Goal: Information Seeking & Learning: Learn about a topic

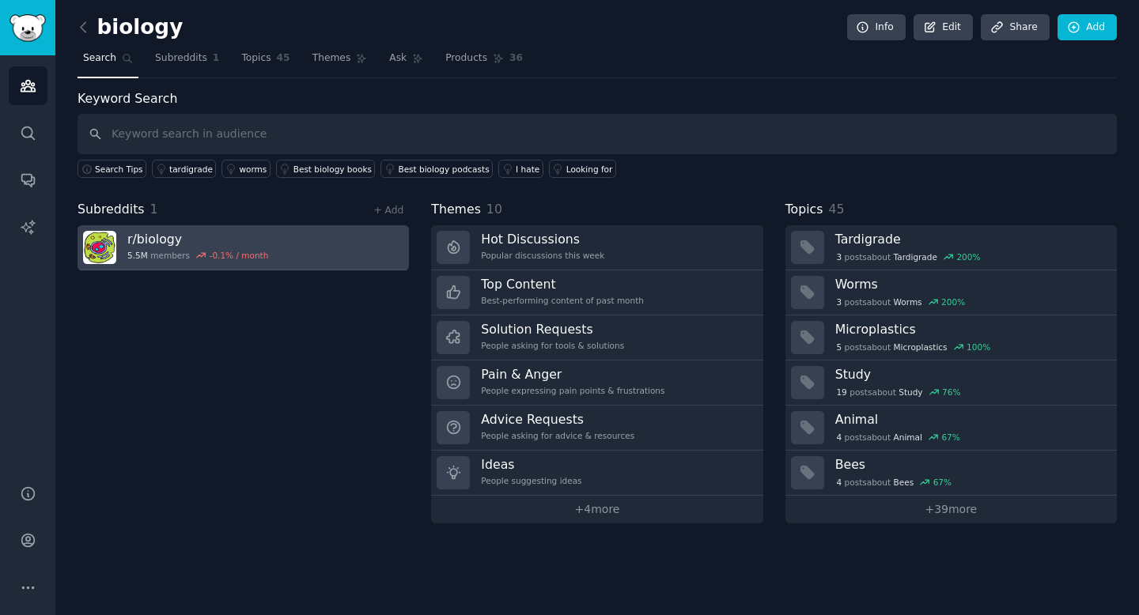
click at [274, 246] on link "r/ biology 5.5M members -0.1 % / month" at bounding box center [243, 247] width 331 height 45
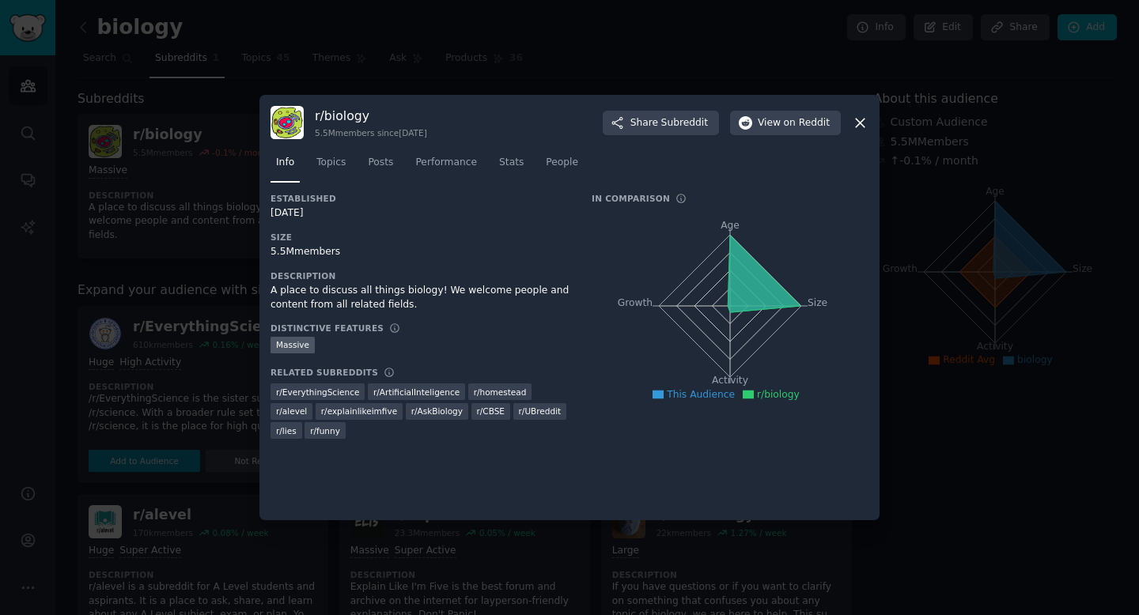
click at [864, 111] on div "r/ biology 5.5M members since 03/24/2008 Share Subreddit View on Reddit" at bounding box center [569, 122] width 598 height 33
click at [864, 123] on icon at bounding box center [860, 123] width 17 height 17
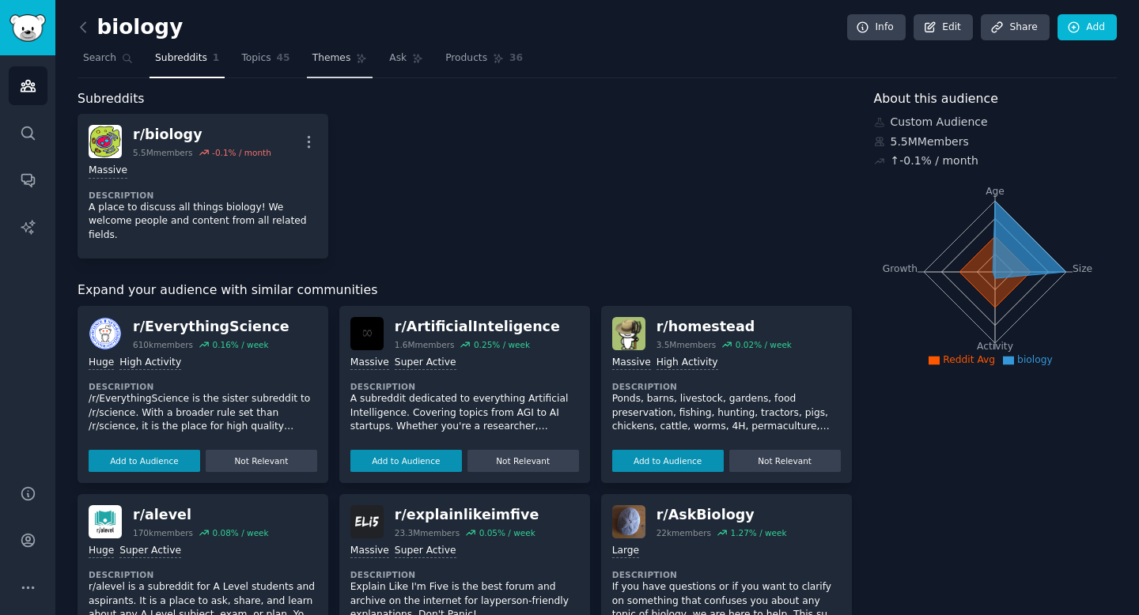
click at [312, 55] on span "Themes" at bounding box center [331, 58] width 39 height 14
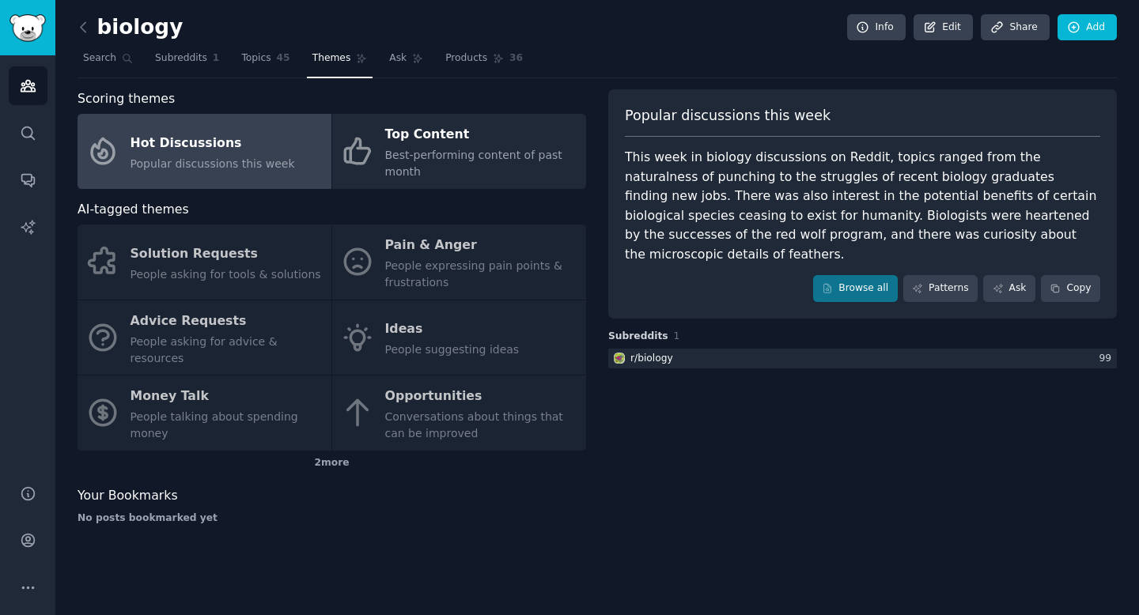
click at [242, 277] on div "Solution Requests People asking for tools & solutions Pain & Anger People expre…" at bounding box center [332, 338] width 509 height 226
click at [217, 255] on div "Solution Requests People asking for tools & solutions Pain & Anger People expre…" at bounding box center [332, 338] width 509 height 226
click at [138, 254] on div "Solution Requests People asking for tools & solutions Pain & Anger People expre…" at bounding box center [332, 338] width 509 height 226
click at [850, 275] on link "Browse all" at bounding box center [855, 288] width 85 height 27
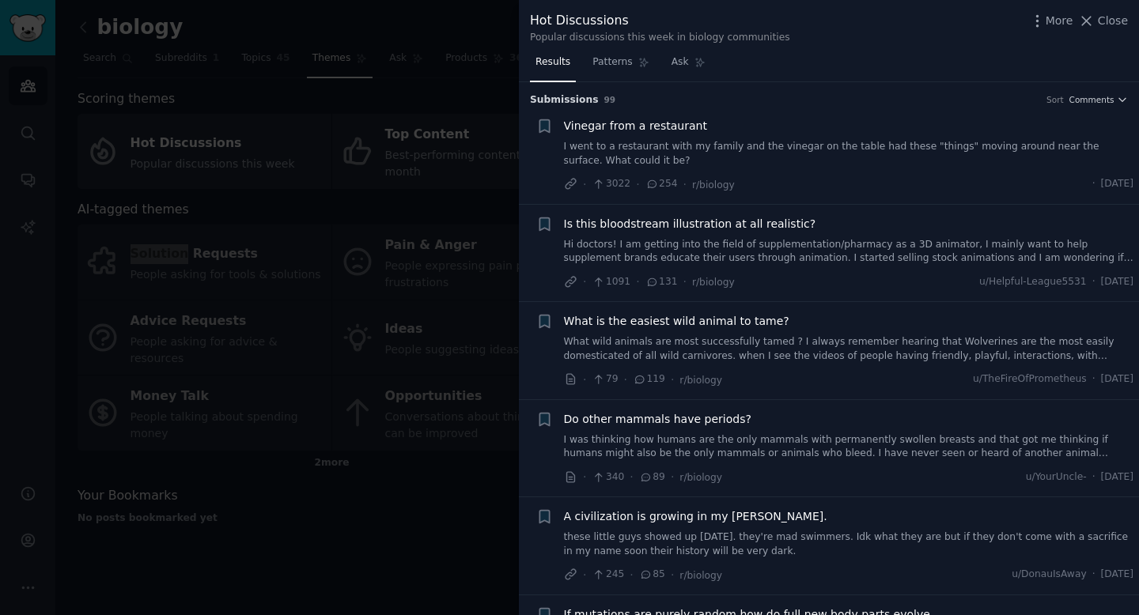
click at [233, 79] on div at bounding box center [569, 307] width 1139 height 615
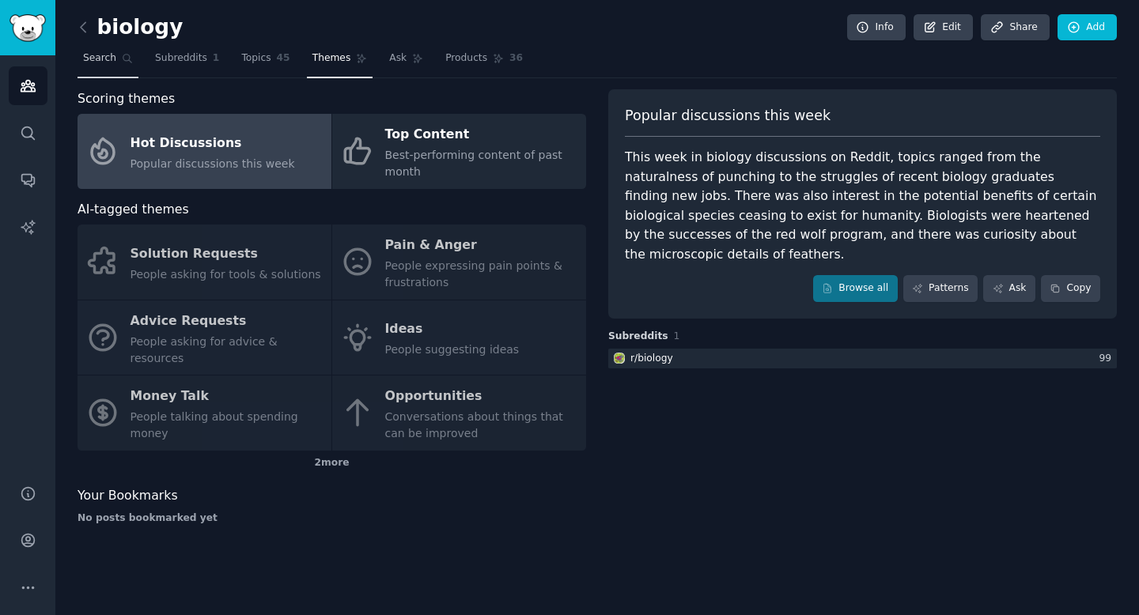
click at [105, 47] on link "Search" at bounding box center [108, 62] width 61 height 32
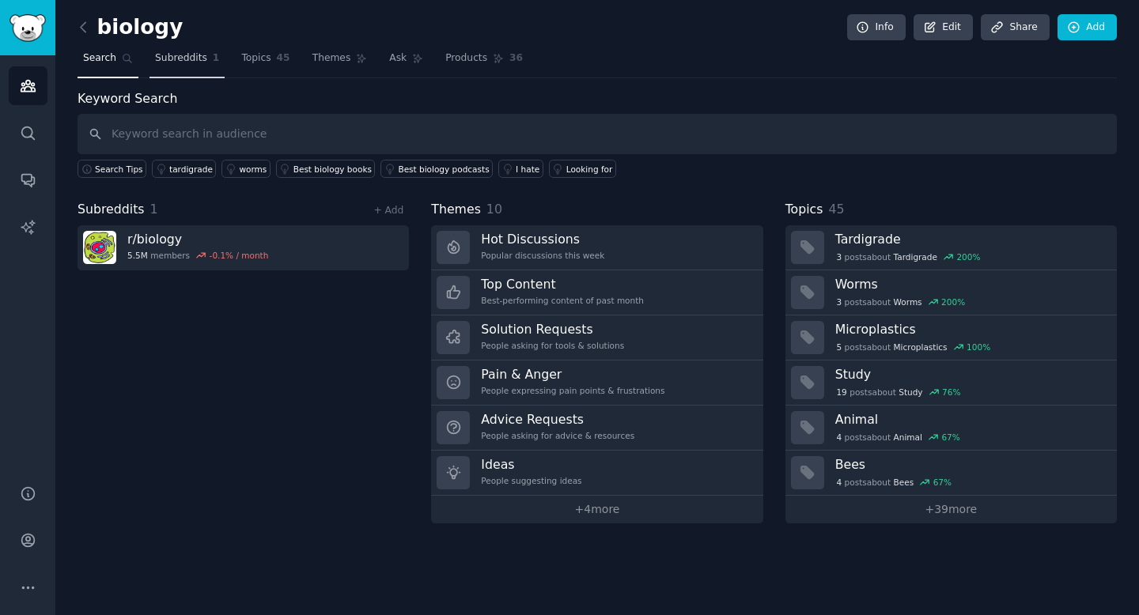
click at [191, 58] on span "Subreddits" at bounding box center [181, 58] width 52 height 14
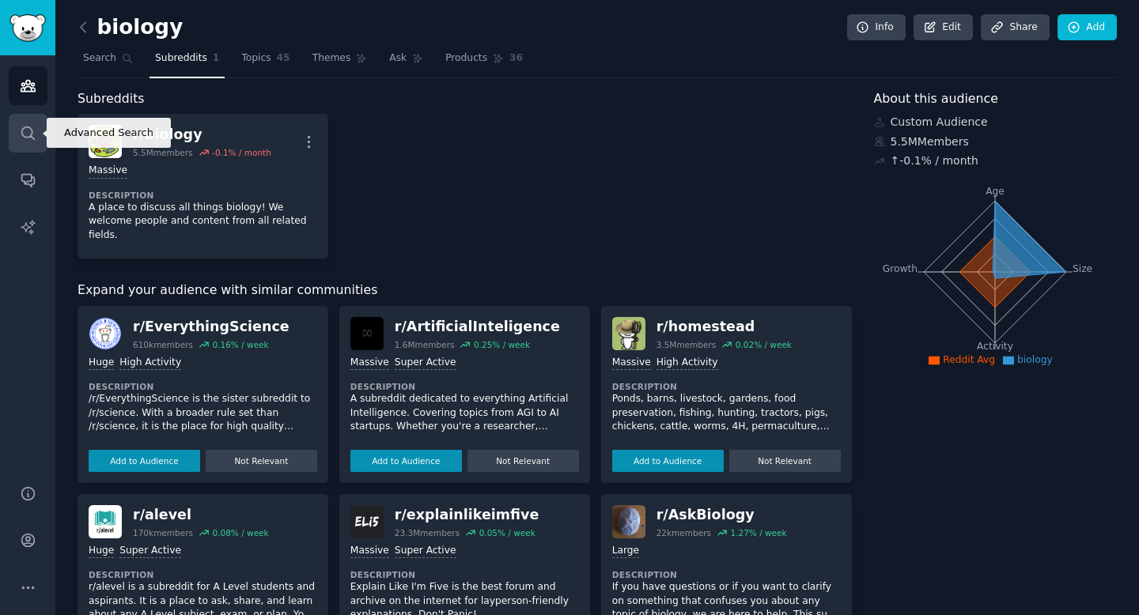
click at [36, 134] on link "Search" at bounding box center [28, 133] width 39 height 39
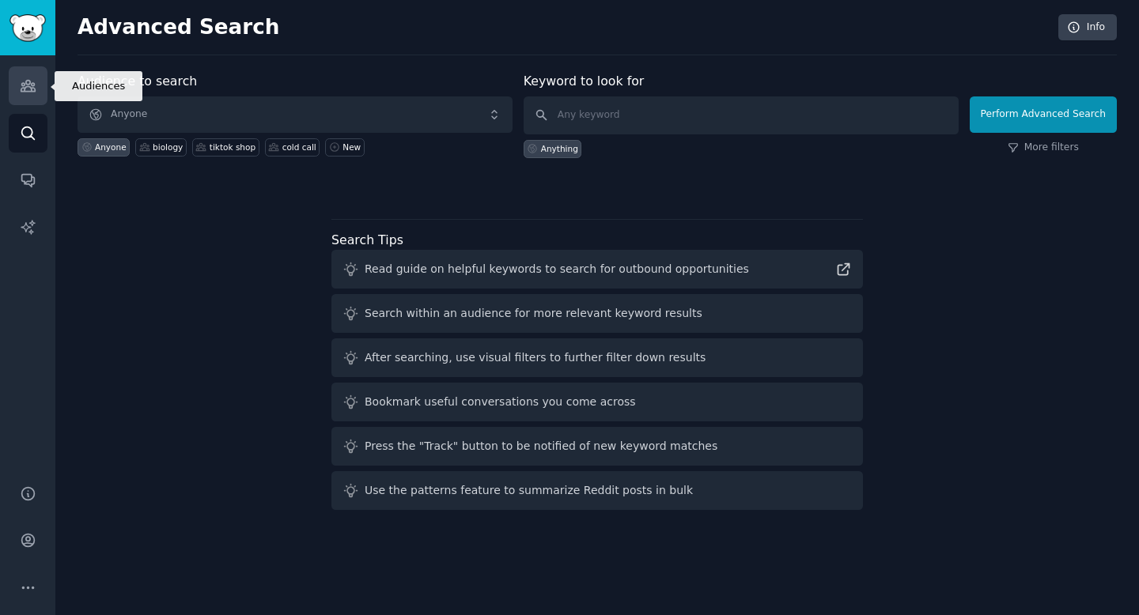
click at [32, 96] on link "Audiences" at bounding box center [28, 85] width 39 height 39
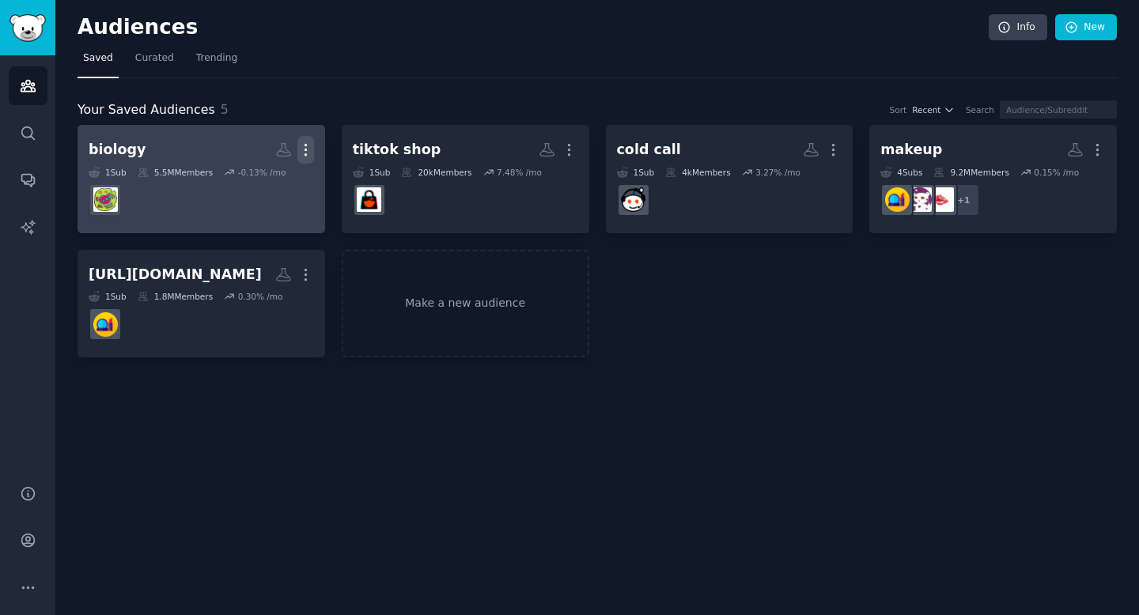
click at [309, 148] on icon "button" at bounding box center [305, 150] width 17 height 17
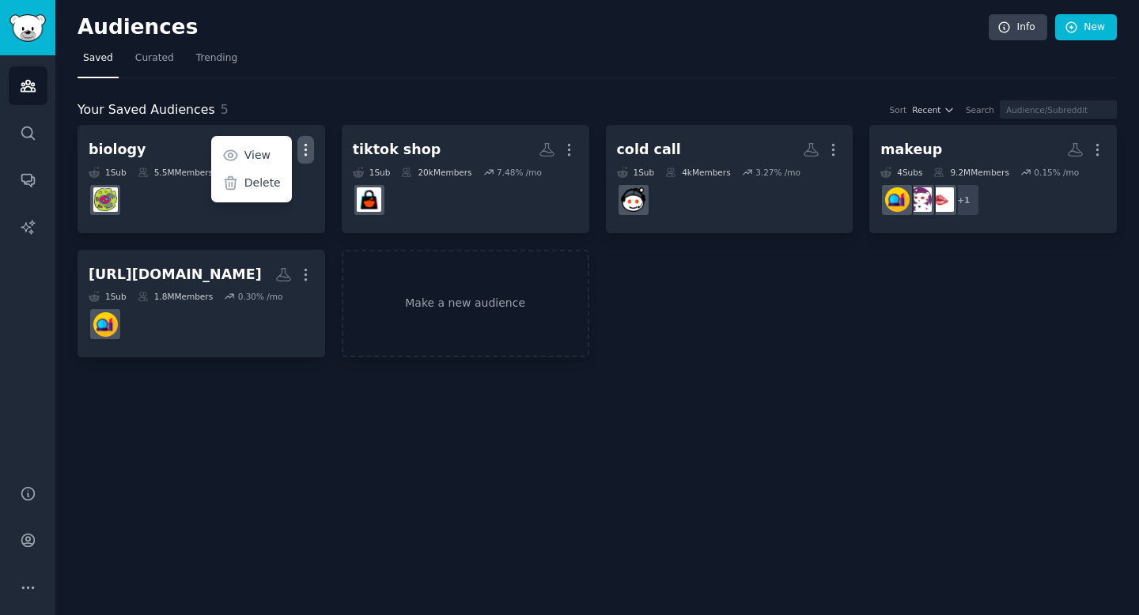
click at [302, 91] on div "Your Saved Audiences 5 Sort Recent Search biology More View Delete 1 Sub 5.5M M…" at bounding box center [597, 218] width 1039 height 280
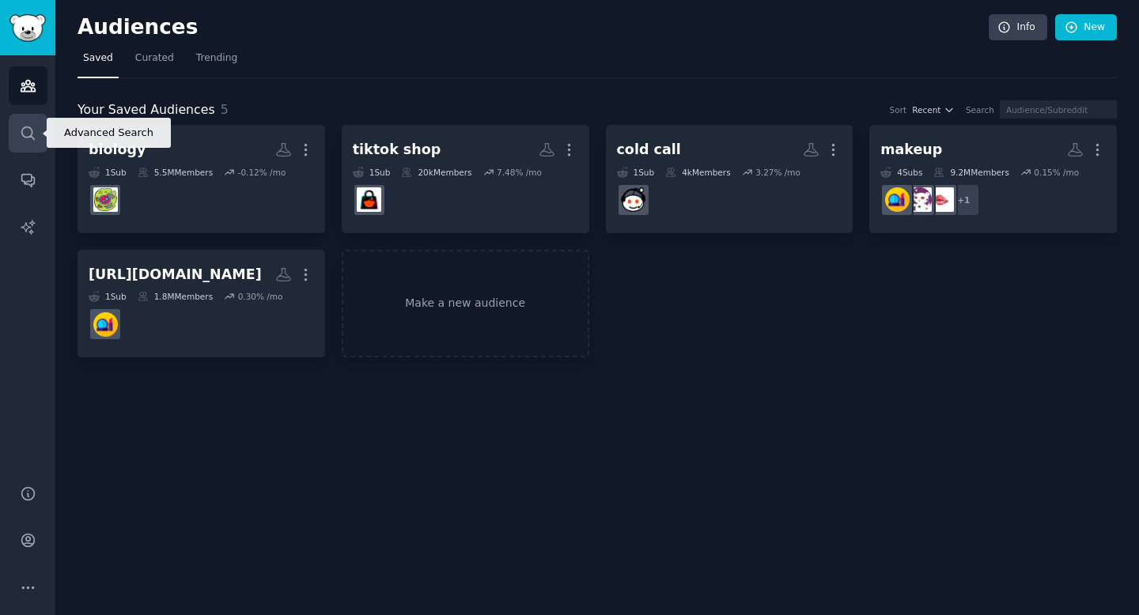
click at [17, 144] on link "Search" at bounding box center [28, 133] width 39 height 39
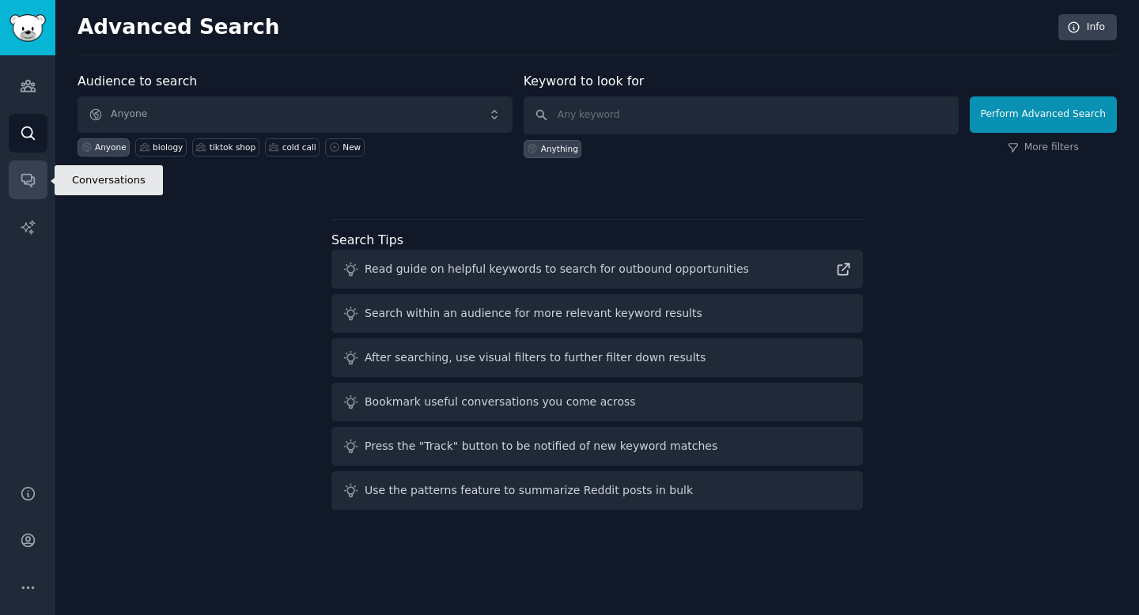
click at [27, 199] on link "Conversations" at bounding box center [28, 180] width 39 height 39
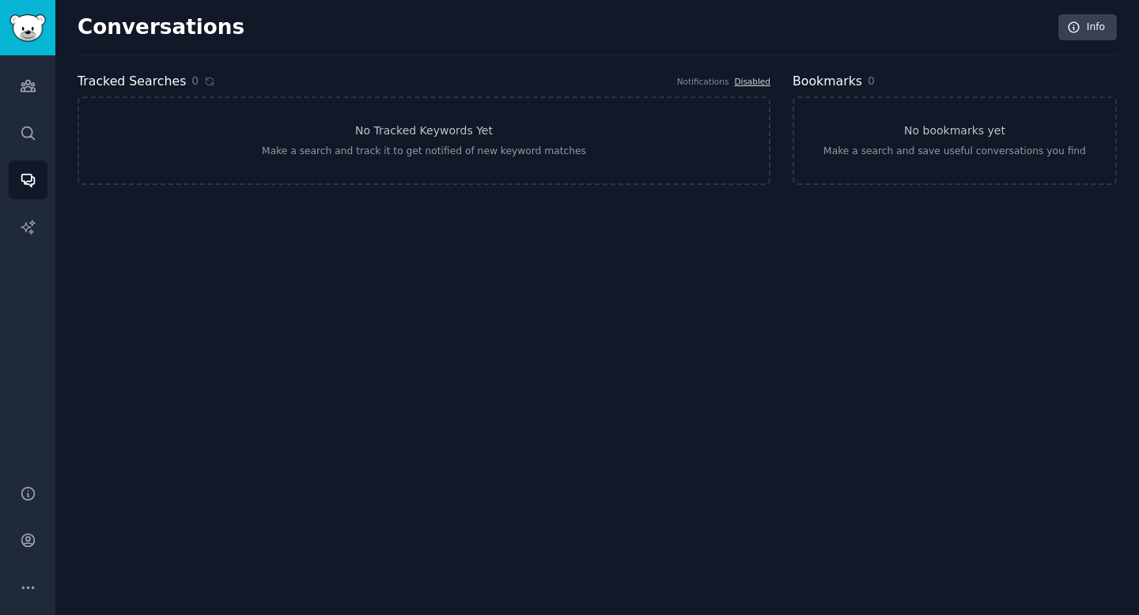
click at [29, 109] on div "Audiences Search Conversations AI Reports" at bounding box center [27, 260] width 55 height 410
click at [29, 95] on link "Audiences" at bounding box center [28, 85] width 39 height 39
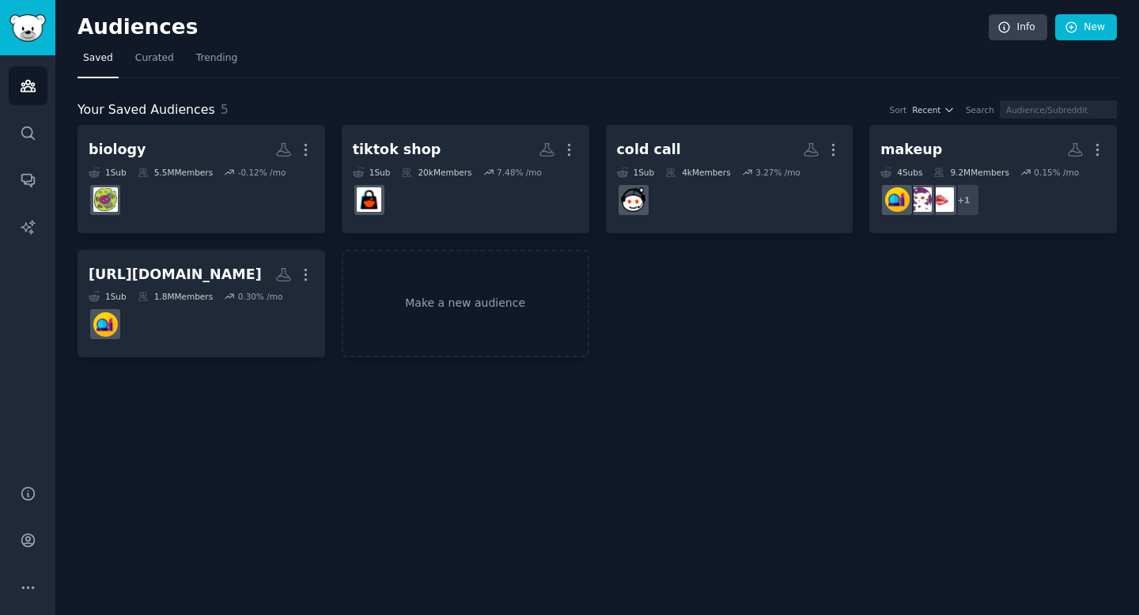
click at [29, 153] on div "Audiences Search Conversations AI Reports" at bounding box center [27, 260] width 55 height 410
click at [25, 199] on div "Audiences Search Conversations AI Reports" at bounding box center [27, 260] width 55 height 410
click at [25, 220] on icon "Sidebar" at bounding box center [28, 227] width 17 height 17
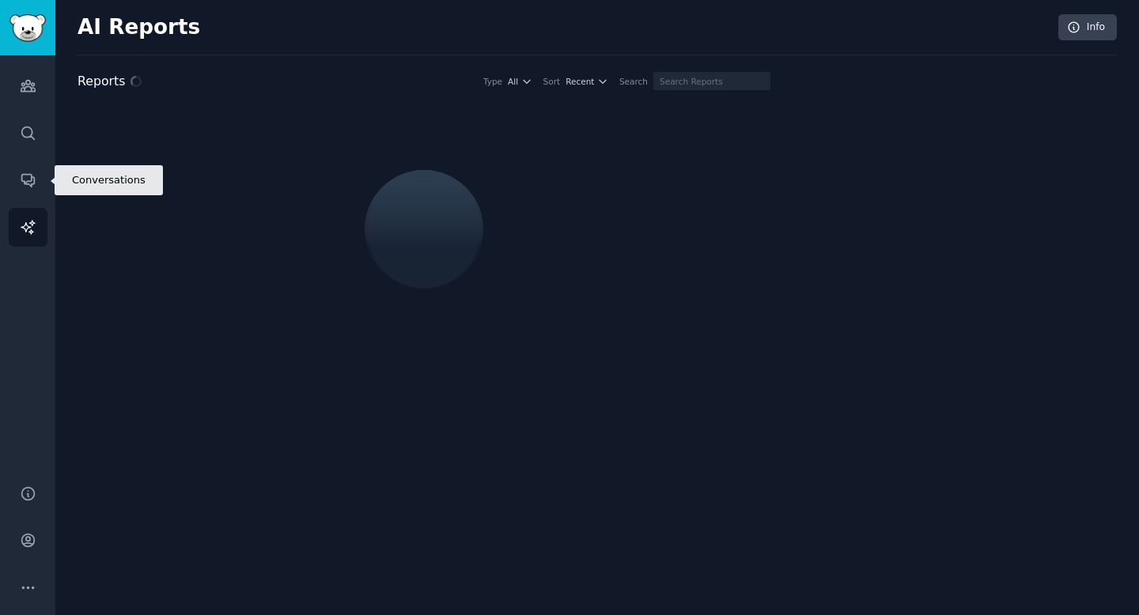
click at [25, 185] on icon "Sidebar" at bounding box center [28, 180] width 17 height 17
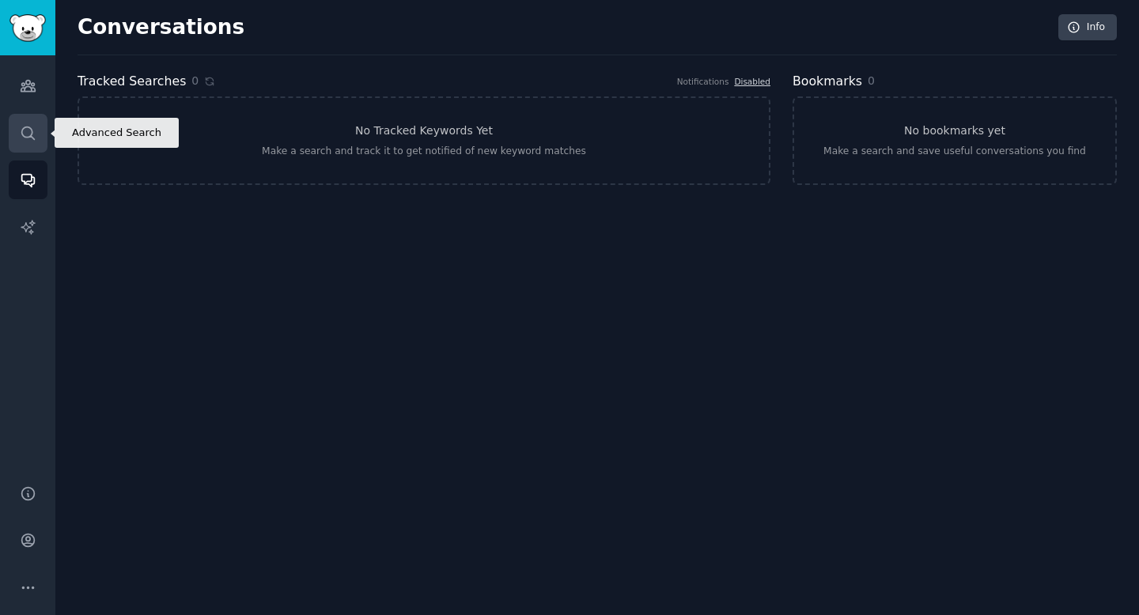
click at [25, 146] on link "Search" at bounding box center [28, 133] width 39 height 39
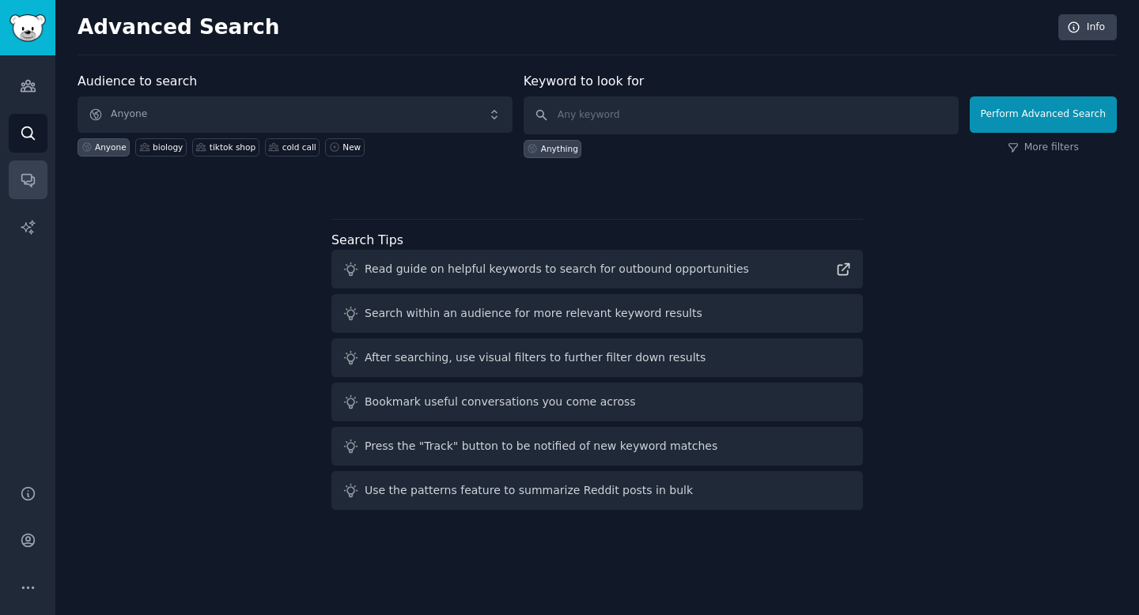
click at [25, 180] on icon "Sidebar" at bounding box center [28, 180] width 17 height 17
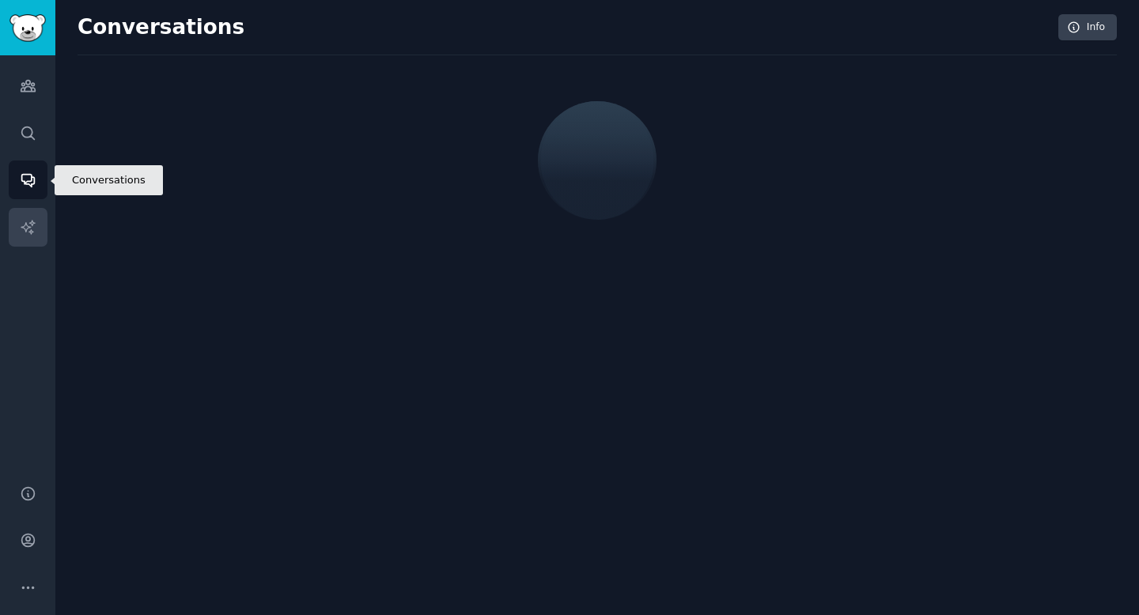
click at [25, 214] on link "AI Reports" at bounding box center [28, 227] width 39 height 39
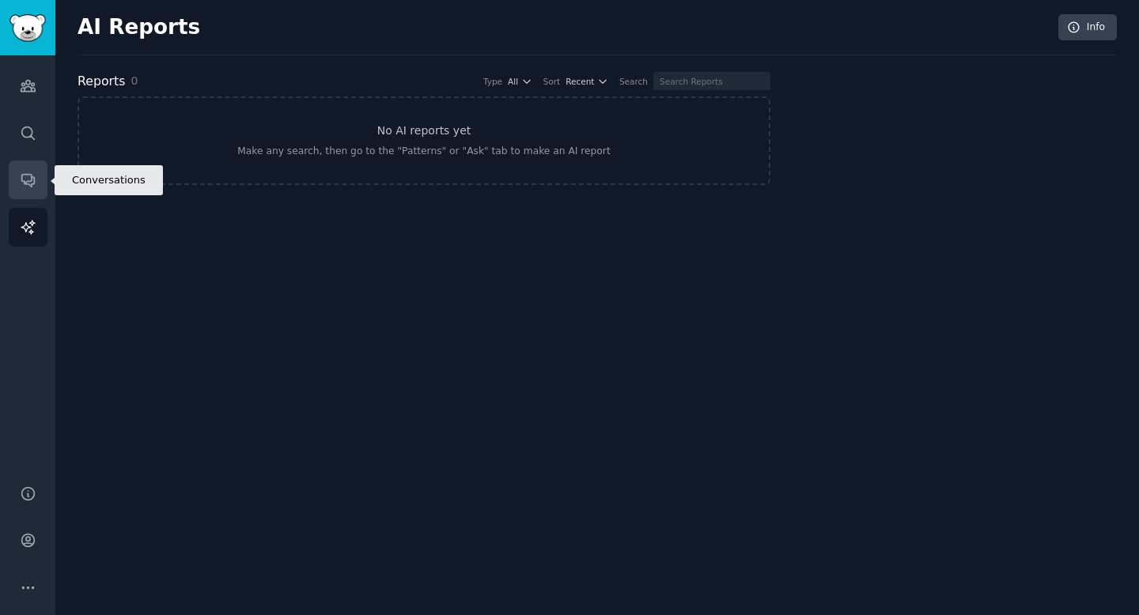
click at [25, 186] on icon "Sidebar" at bounding box center [28, 180] width 17 height 17
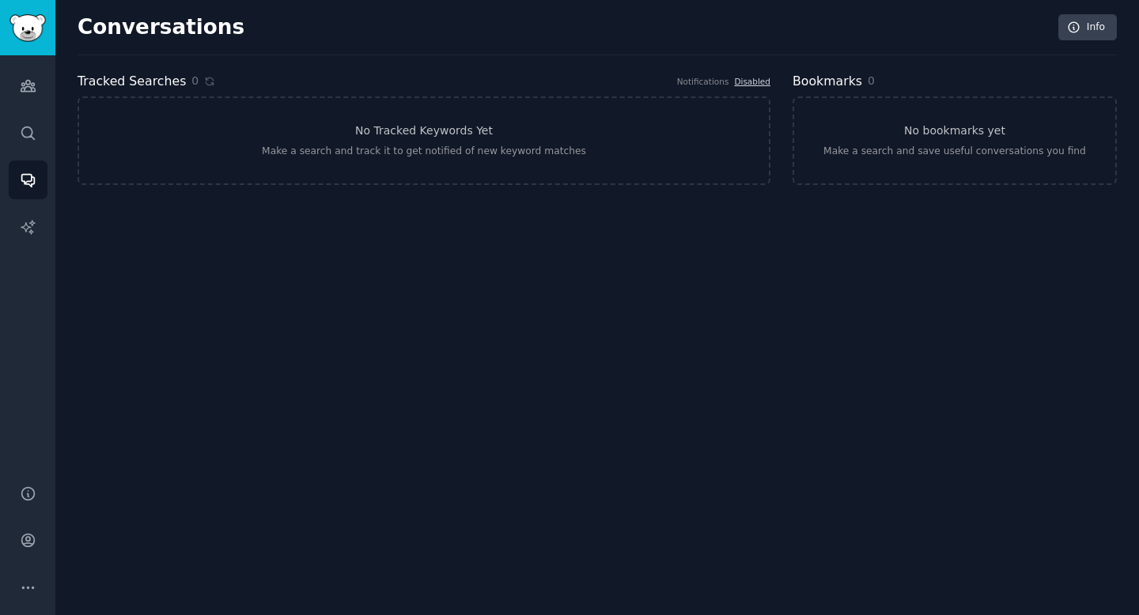
click at [25, 157] on div "Audiences Search Conversations AI Reports" at bounding box center [27, 260] width 55 height 410
click at [25, 109] on div "Audiences Search Conversations AI Reports" at bounding box center [27, 260] width 55 height 410
click at [25, 82] on icon "Sidebar" at bounding box center [28, 86] width 14 height 11
